Goal: Entertainment & Leisure: Consume media (video, audio)

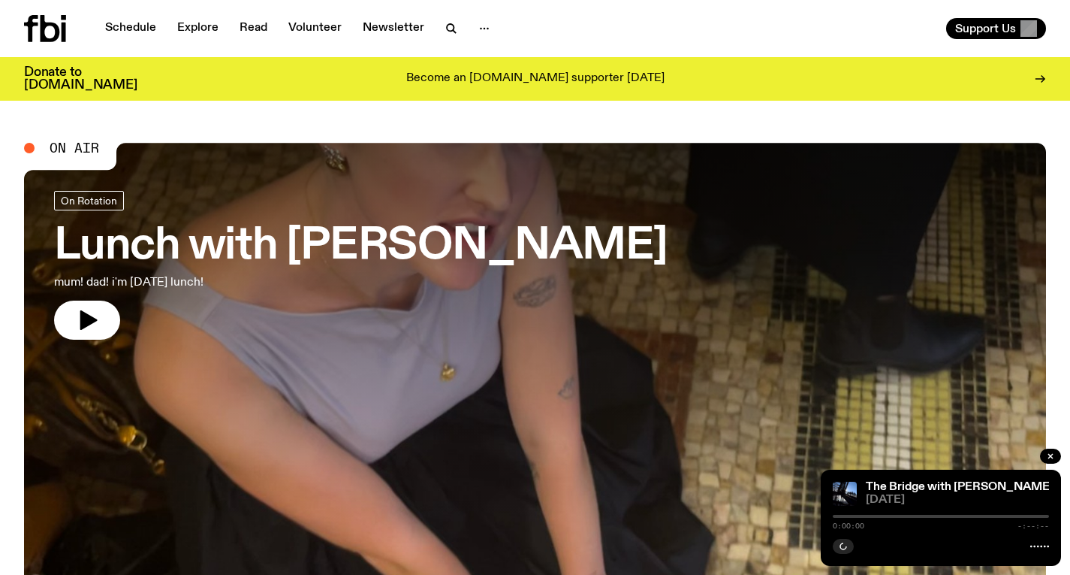
click at [255, 288] on p "mum! dad! i'm [DATE] lunch!" at bounding box center [246, 282] width 385 height 18
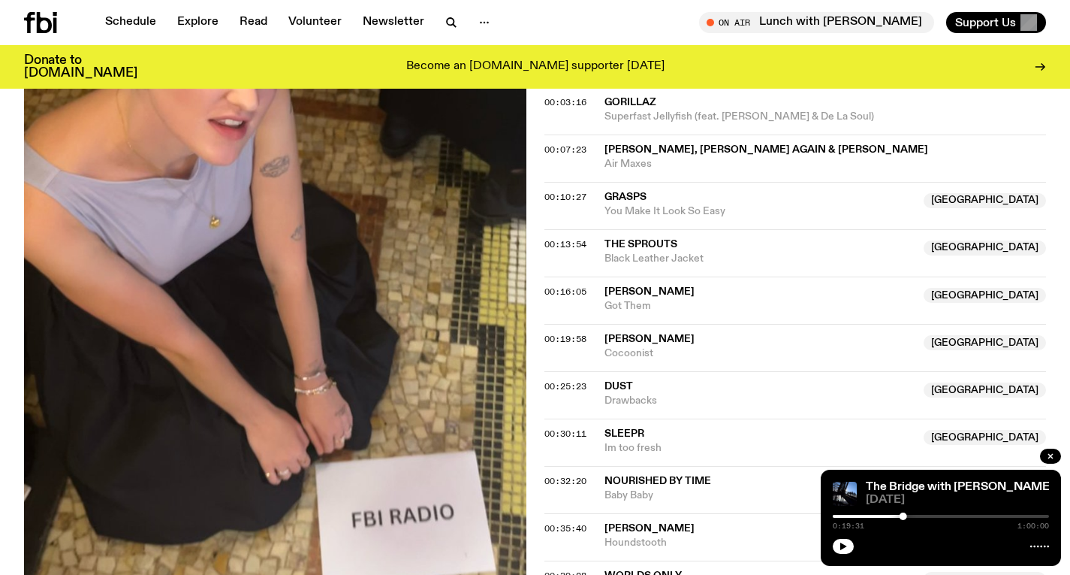
scroll to position [545, 0]
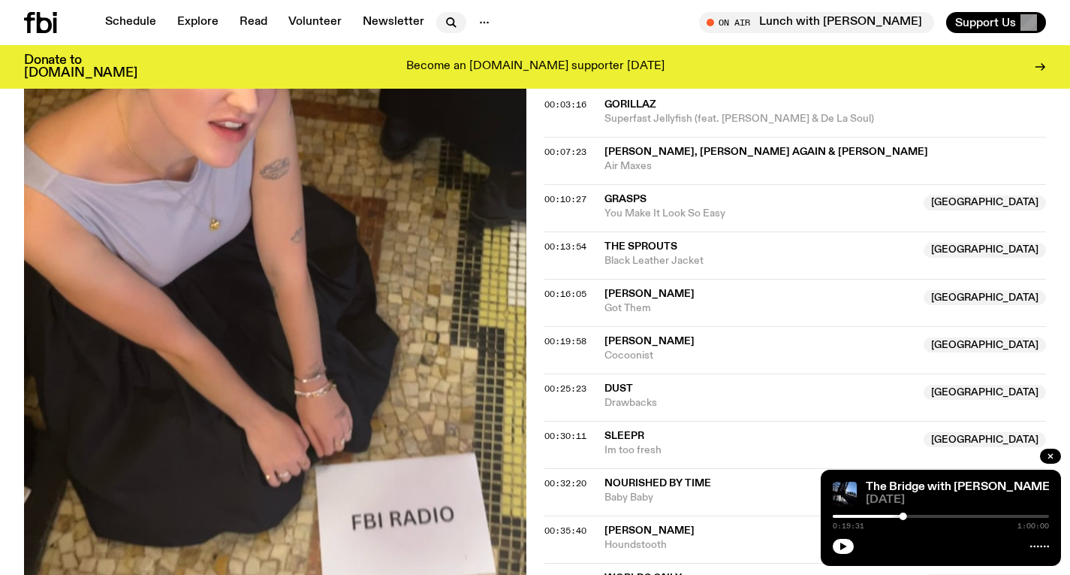
click at [449, 26] on icon "button" at bounding box center [451, 23] width 18 height 18
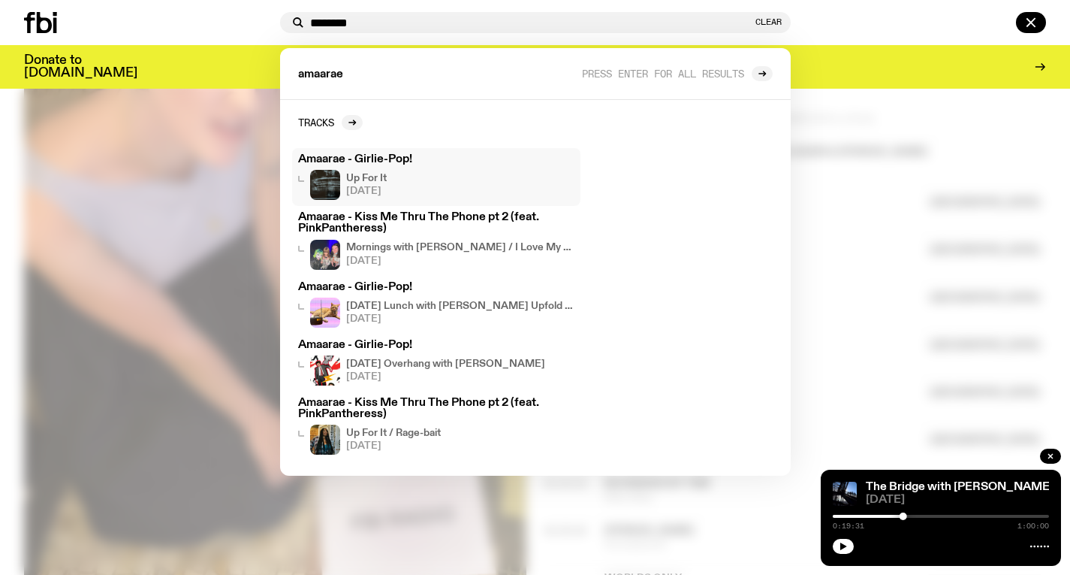
type input "*******"
click at [394, 197] on div "Up For It [DATE]" at bounding box center [436, 185] width 276 height 30
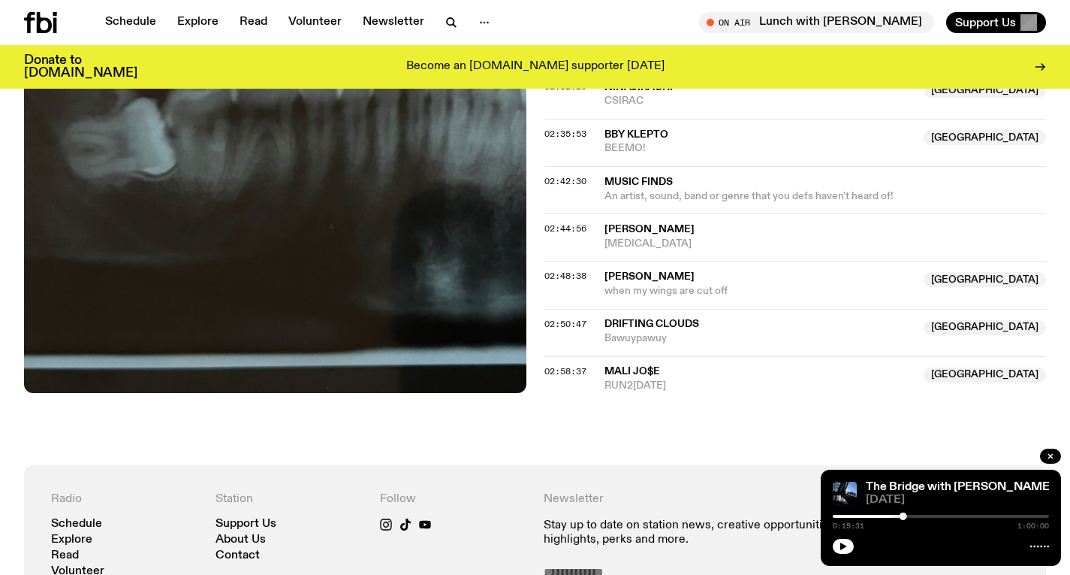
scroll to position [2124, 0]
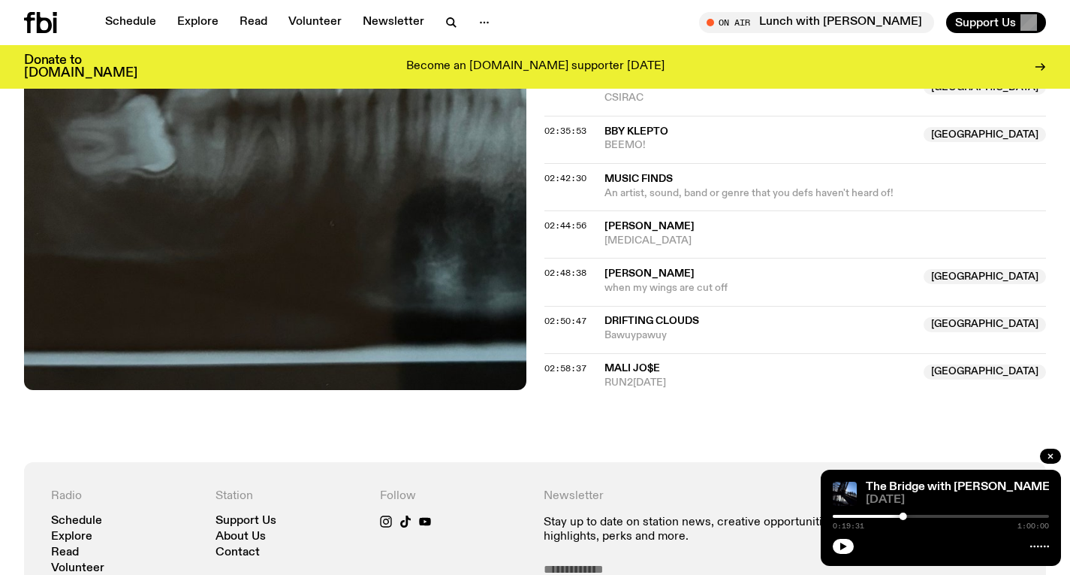
click at [46, 14] on icon at bounding box center [40, 22] width 33 height 21
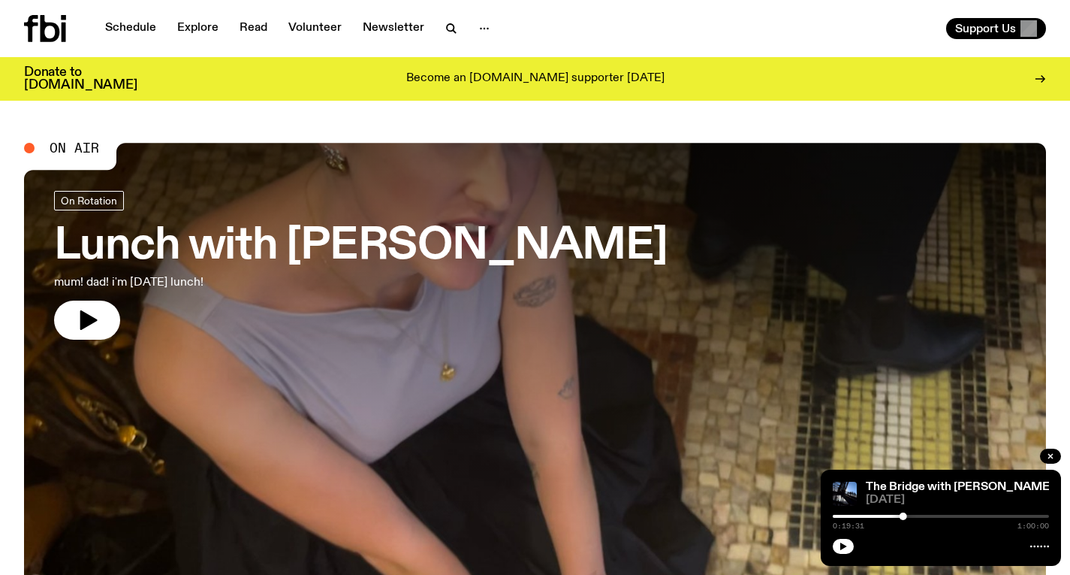
click at [129, 249] on h3 "Lunch with [PERSON_NAME]" at bounding box center [361, 246] width 614 height 42
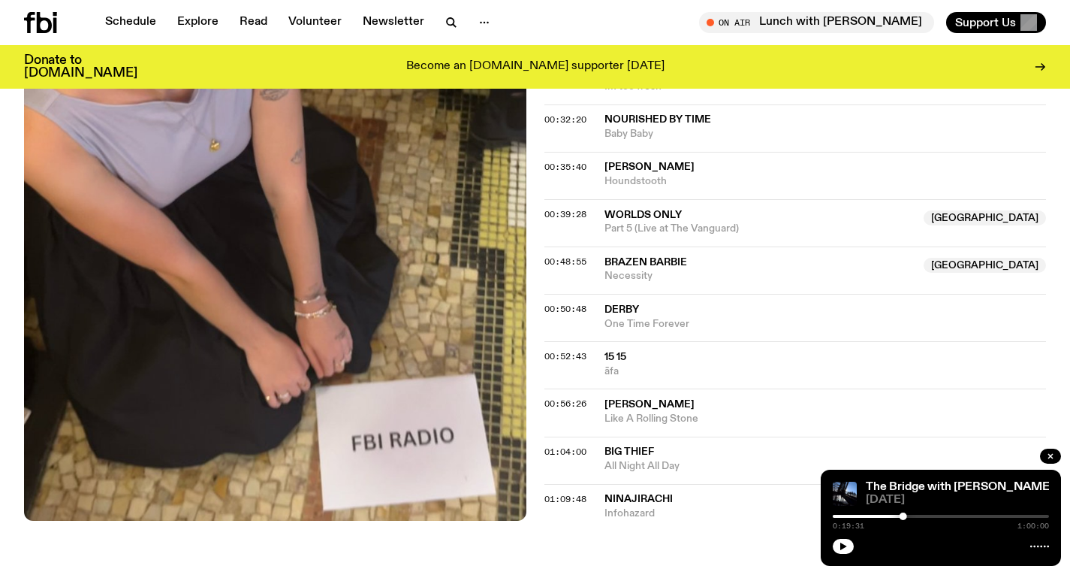
scroll to position [950, 0]
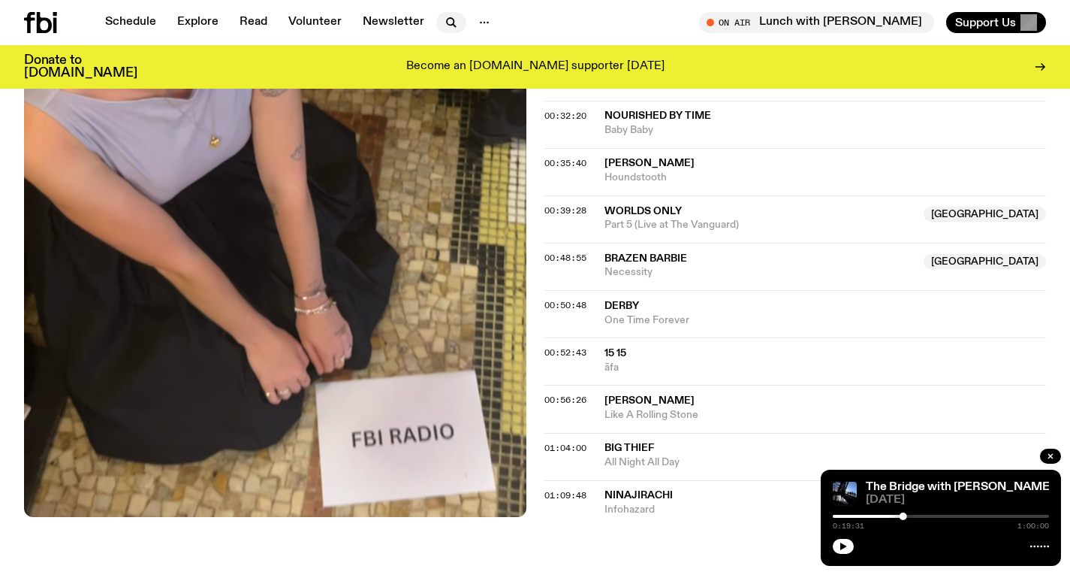
click at [442, 17] on icon "button" at bounding box center [451, 23] width 18 height 18
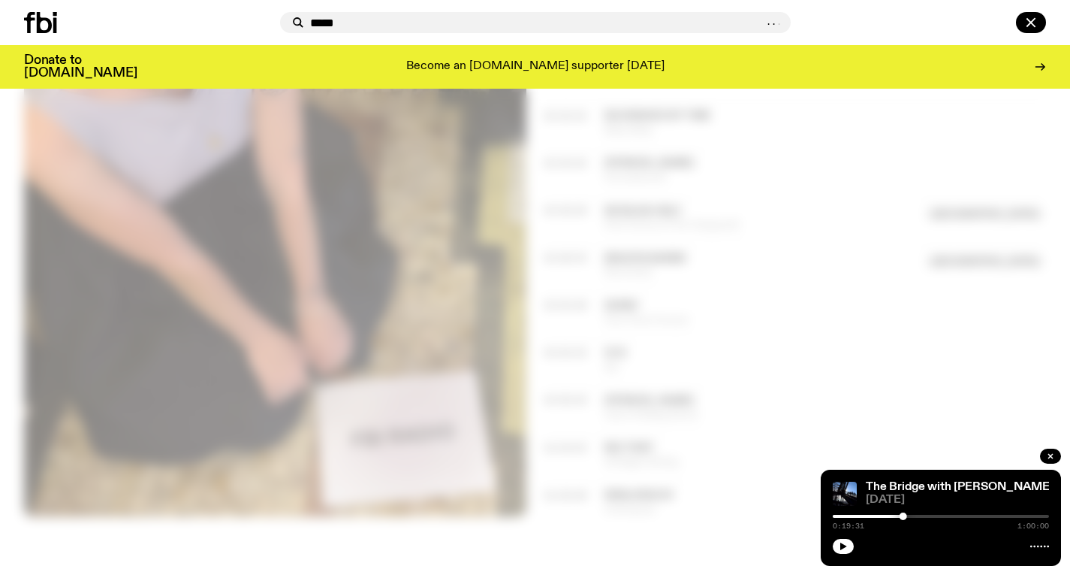
type input "******"
